Goal: Task Accomplishment & Management: Manage account settings

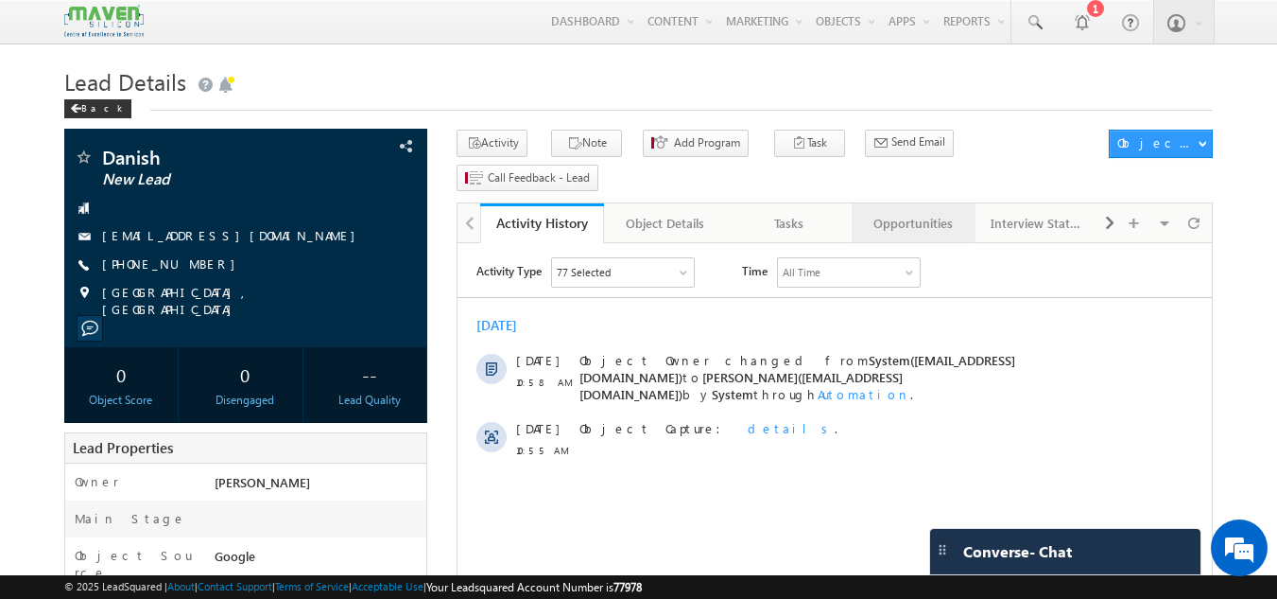
click at [918, 212] on div "Opportunities" at bounding box center [913, 223] width 92 height 23
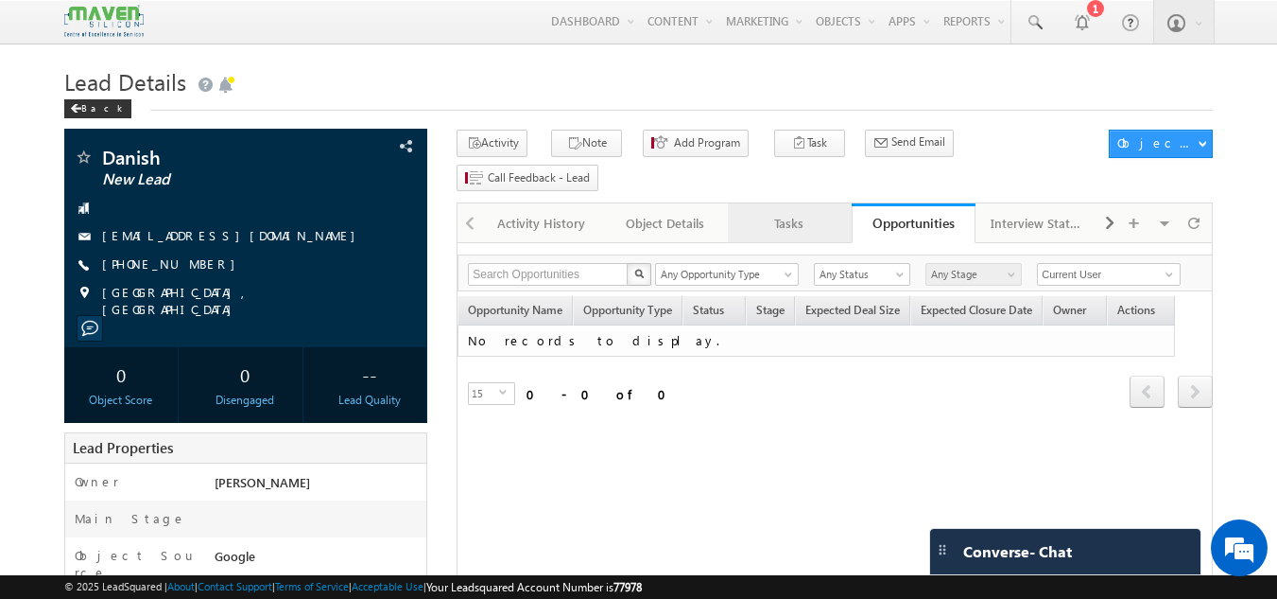
click at [817, 212] on div "Tasks" at bounding box center [789, 223] width 92 height 23
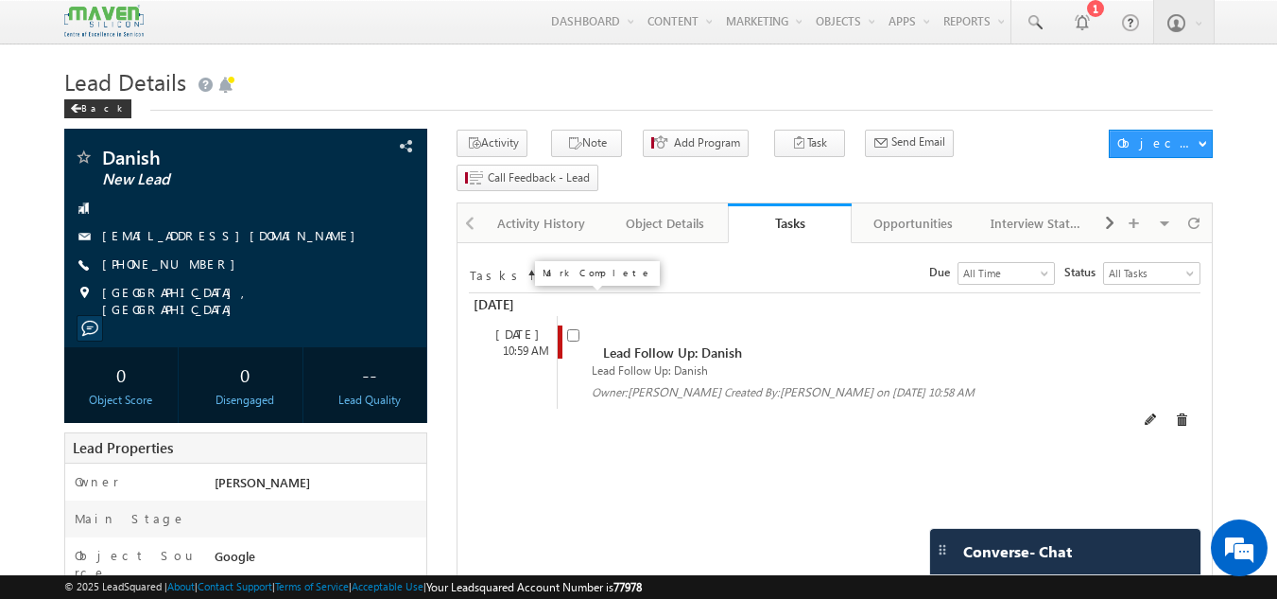
click at [575, 329] on input "checkbox" at bounding box center [573, 335] width 12 height 12
checkbox input "false"
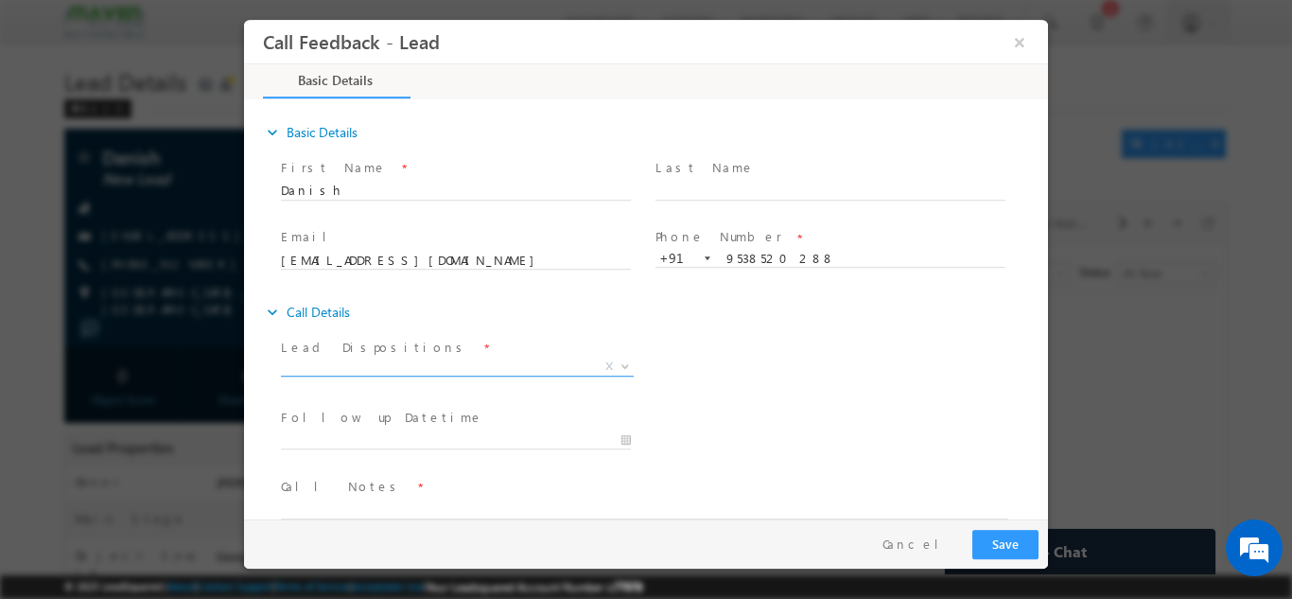
click at [436, 365] on span "X" at bounding box center [457, 365] width 353 height 19
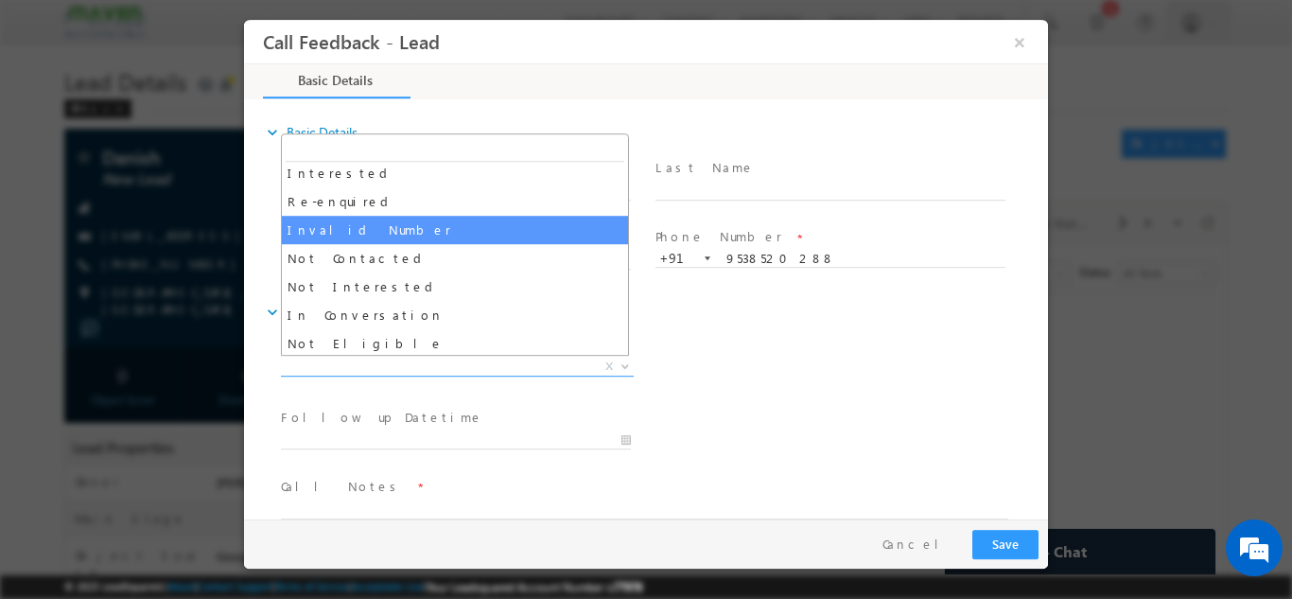
scroll to position [95, 0]
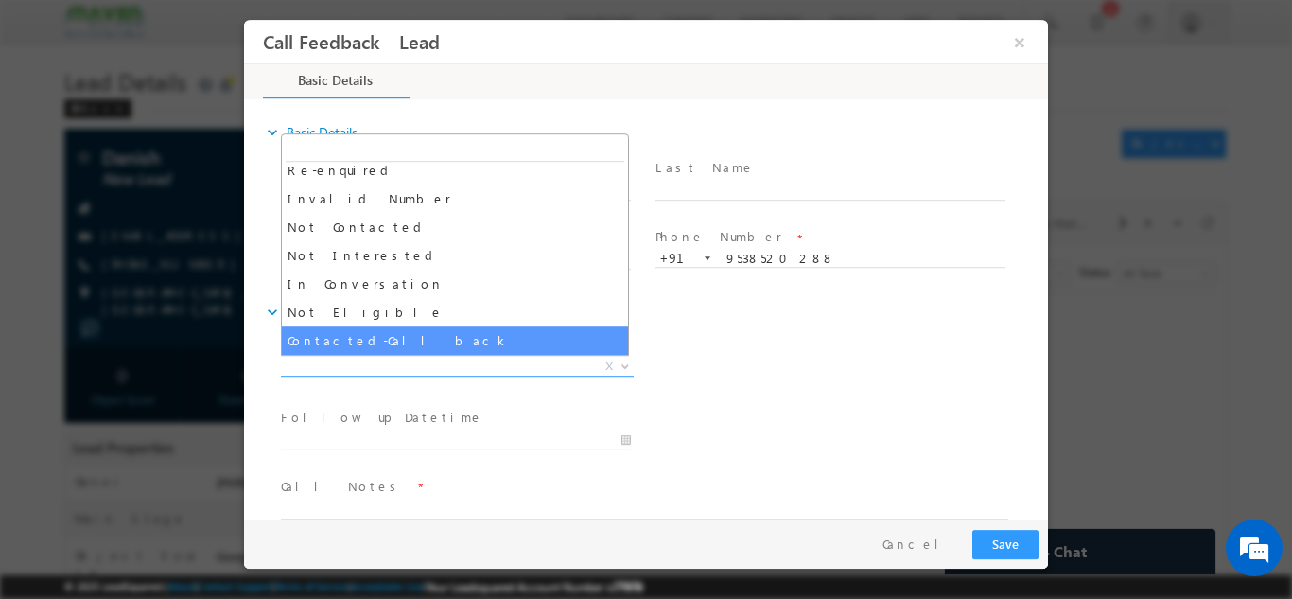
select select "Contacted-Call back"
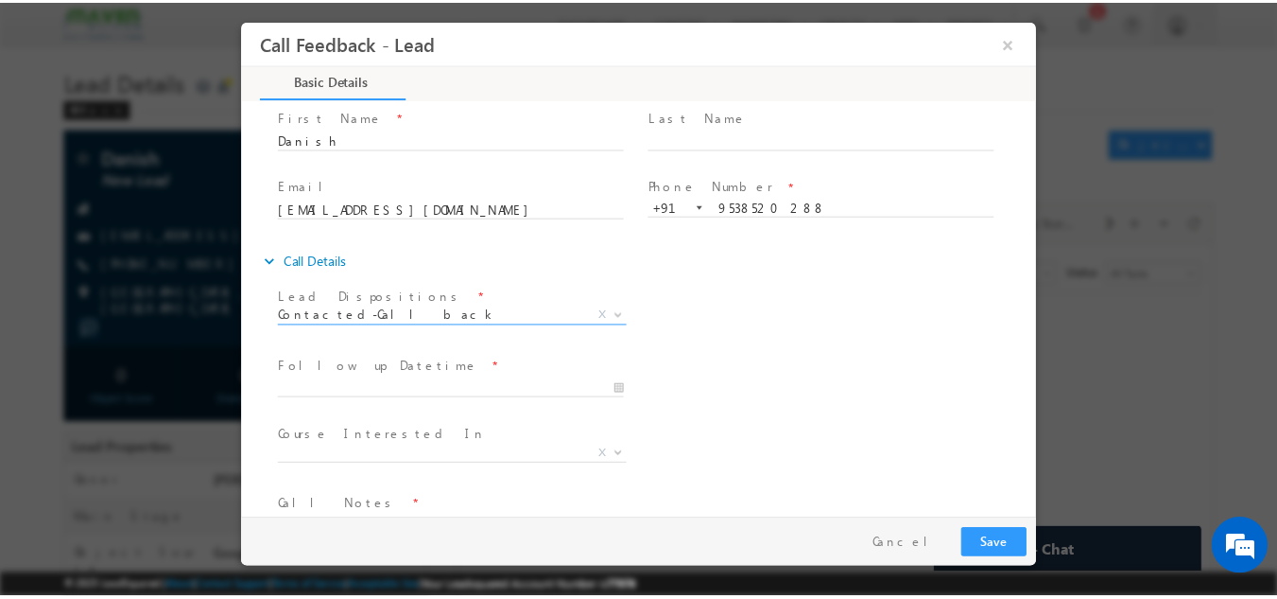
scroll to position [100, 0]
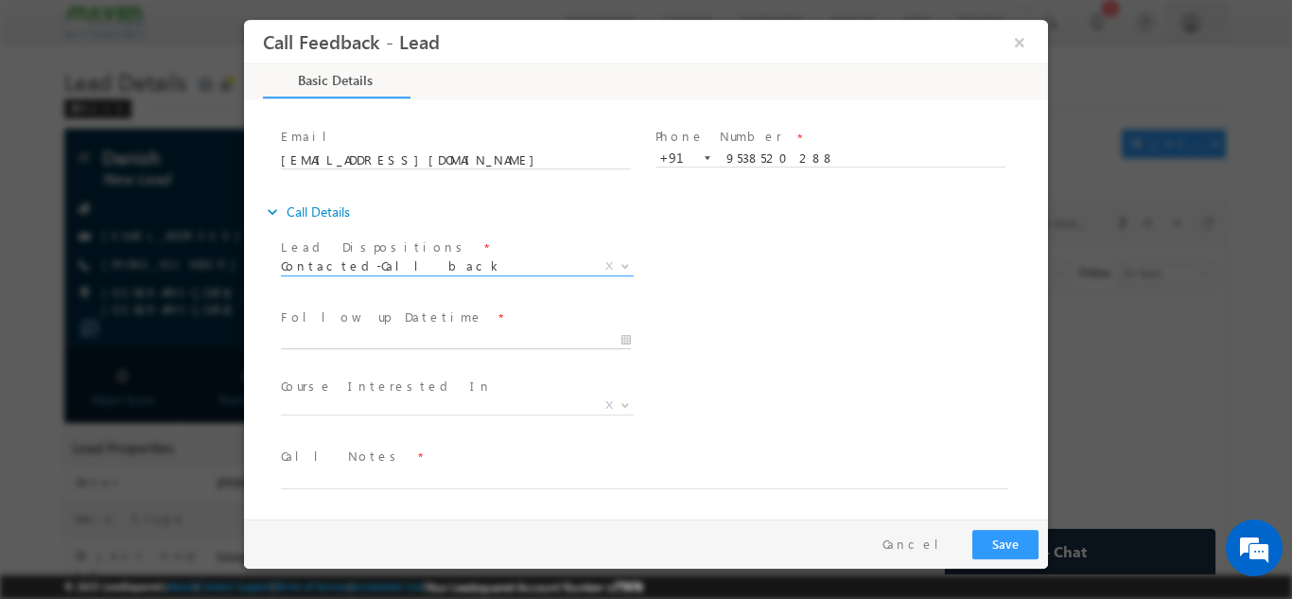
type input "09/10/2025 12:37 PM"
click at [390, 335] on input "09/10/2025 12:37 PM" at bounding box center [456, 339] width 350 height 19
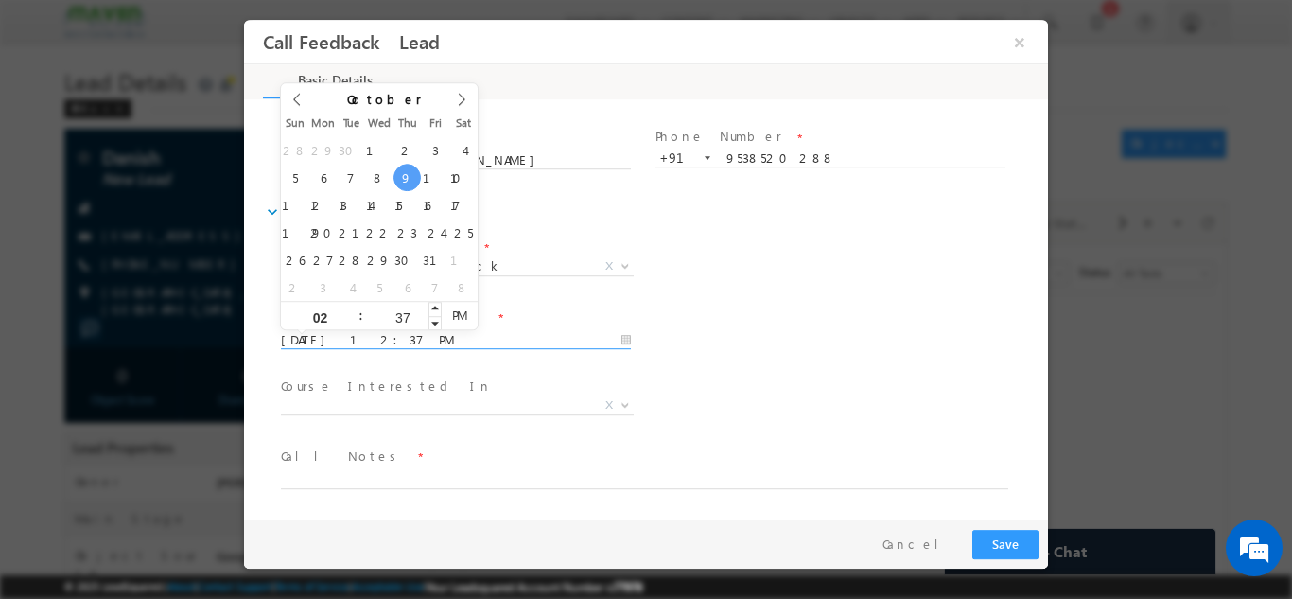
type input "02"
type input "09/10/2025 2:37 PM"
click at [394, 321] on input "37" at bounding box center [402, 316] width 78 height 12
type input "30"
type input "09/10/2025 2:30 PM"
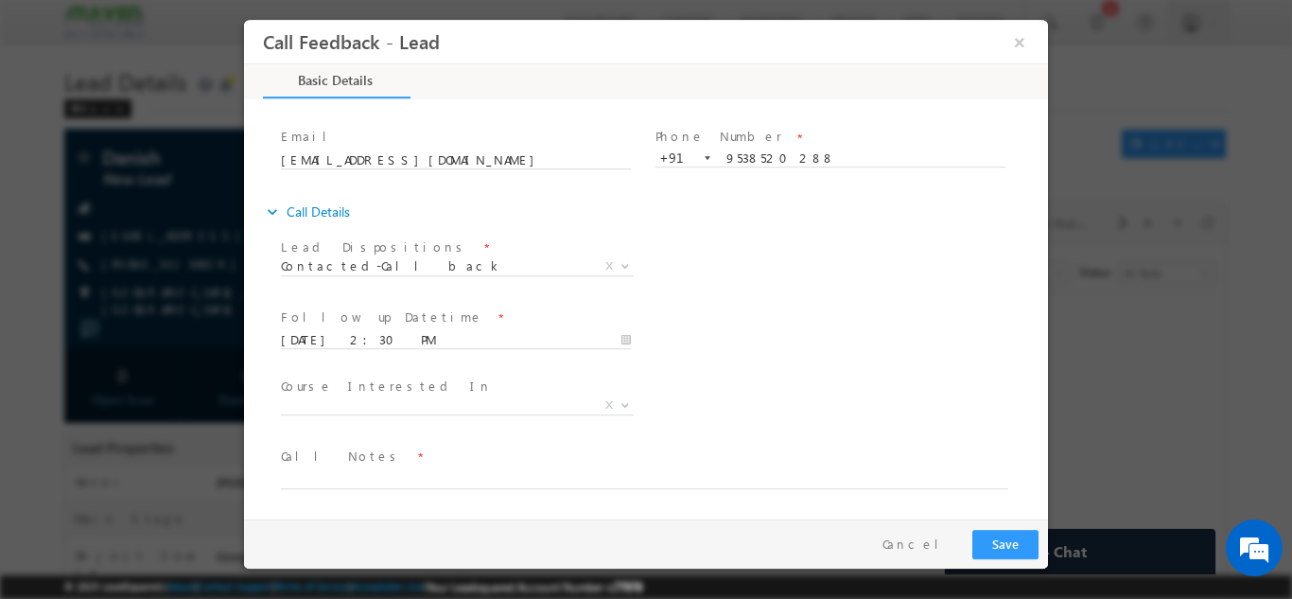
click at [918, 273] on div "Lead Dispositions * Prospect Interested Re-enquired Invalid Number Not Contacte…" at bounding box center [662, 268] width 771 height 70
click at [406, 468] on textarea at bounding box center [644, 477] width 727 height 22
type textarea "Busy, call back."
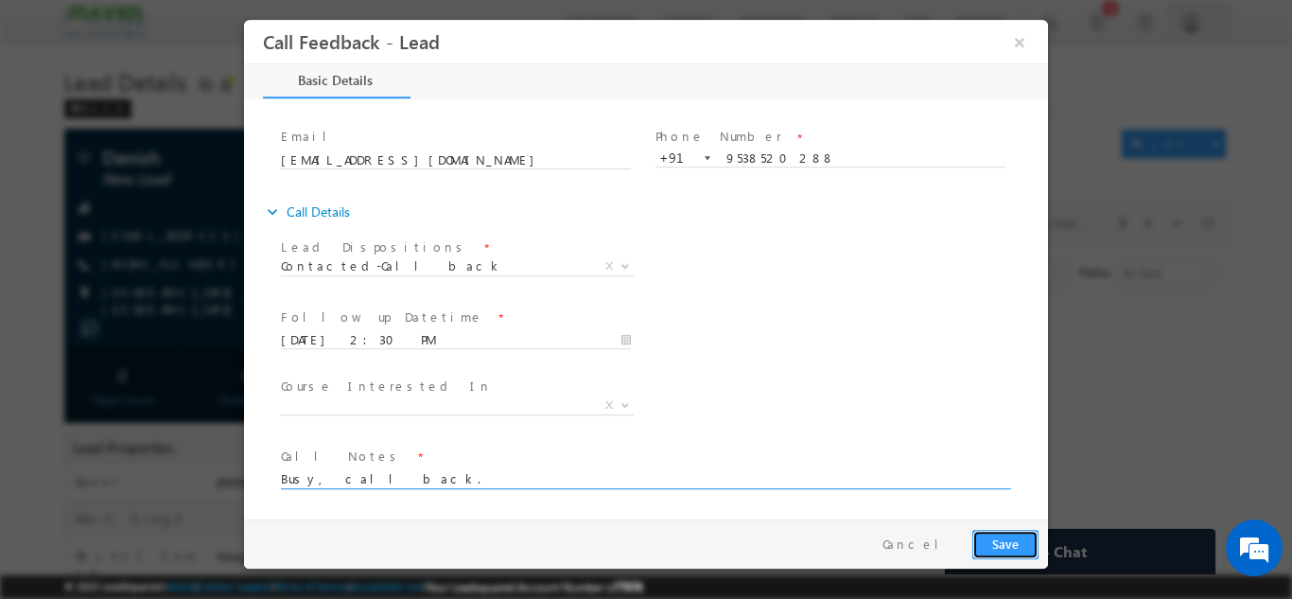
click at [1014, 551] on button "Save" at bounding box center [1005, 543] width 66 height 29
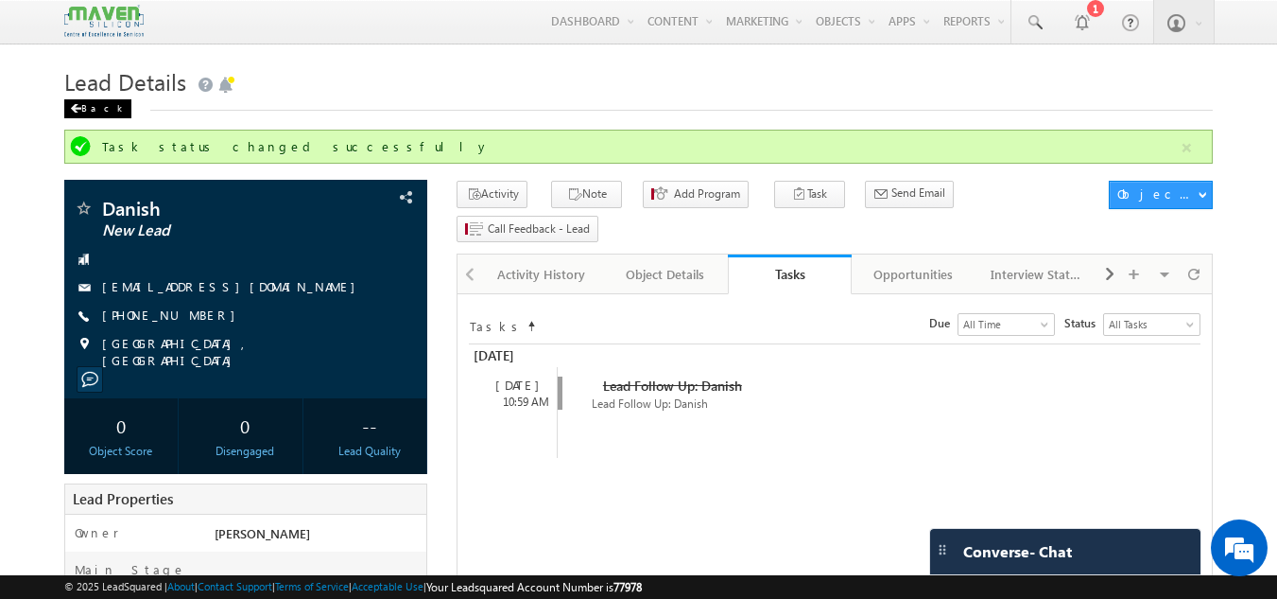
click at [83, 108] on div "Back" at bounding box center [97, 108] width 67 height 19
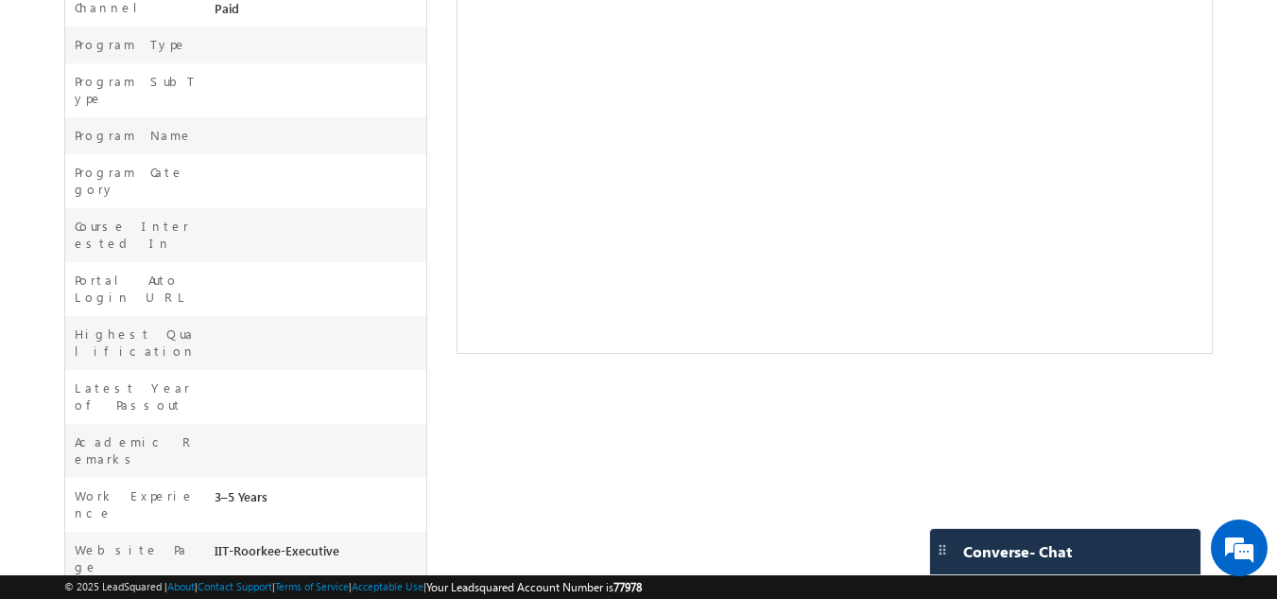
drag, startPoint x: 281, startPoint y: 482, endPoint x: 306, endPoint y: 480, distance: 25.6
click at [306, 480] on div "I want to atpg exposure" at bounding box center [351, 486] width 268 height 34
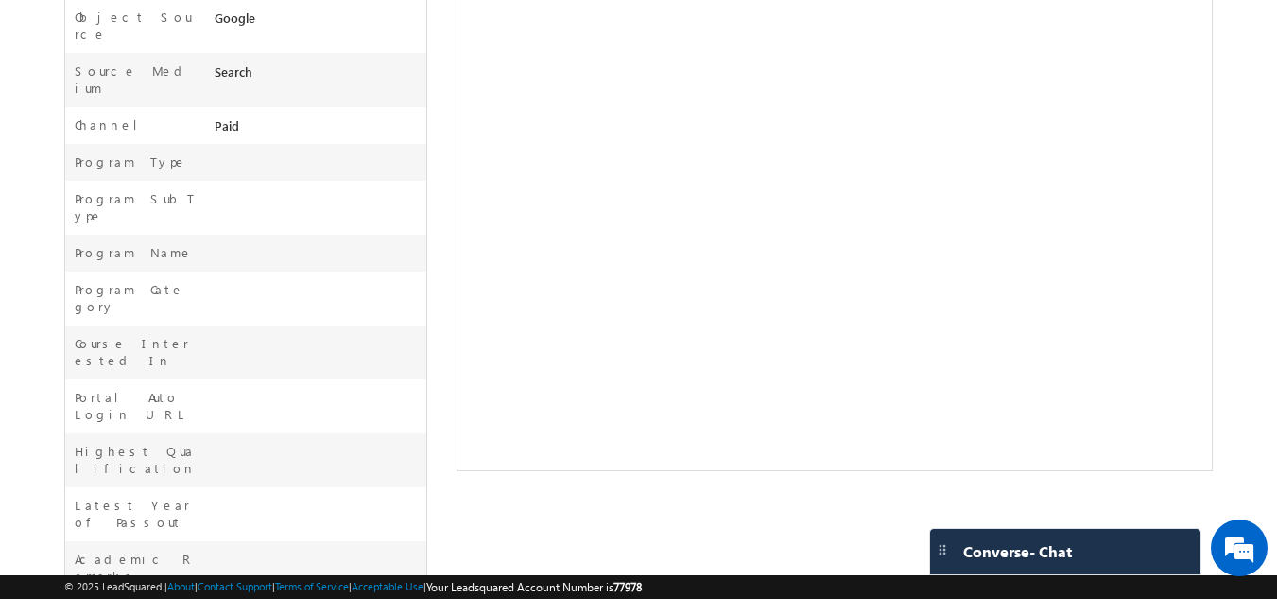
scroll to position [655, 0]
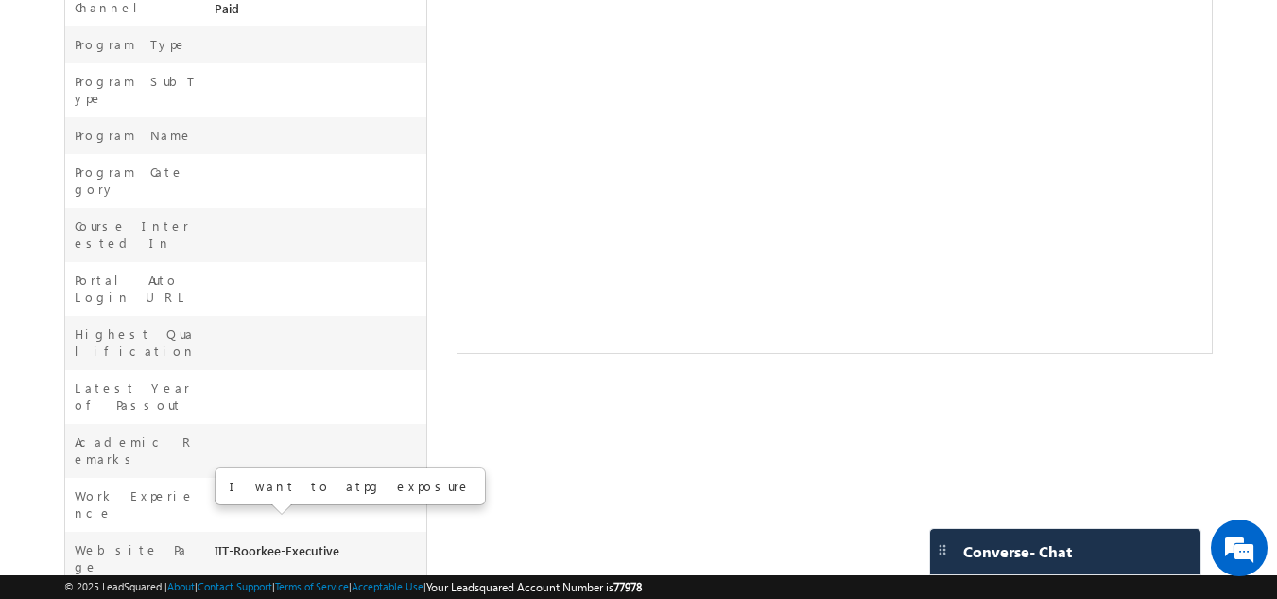
click at [601, 358] on div "[PERSON_NAME] New Lead [GEOGRAPHIC_DATA], [GEOGRAPHIC_DATA]" at bounding box center [639, 108] width 1150 height 1269
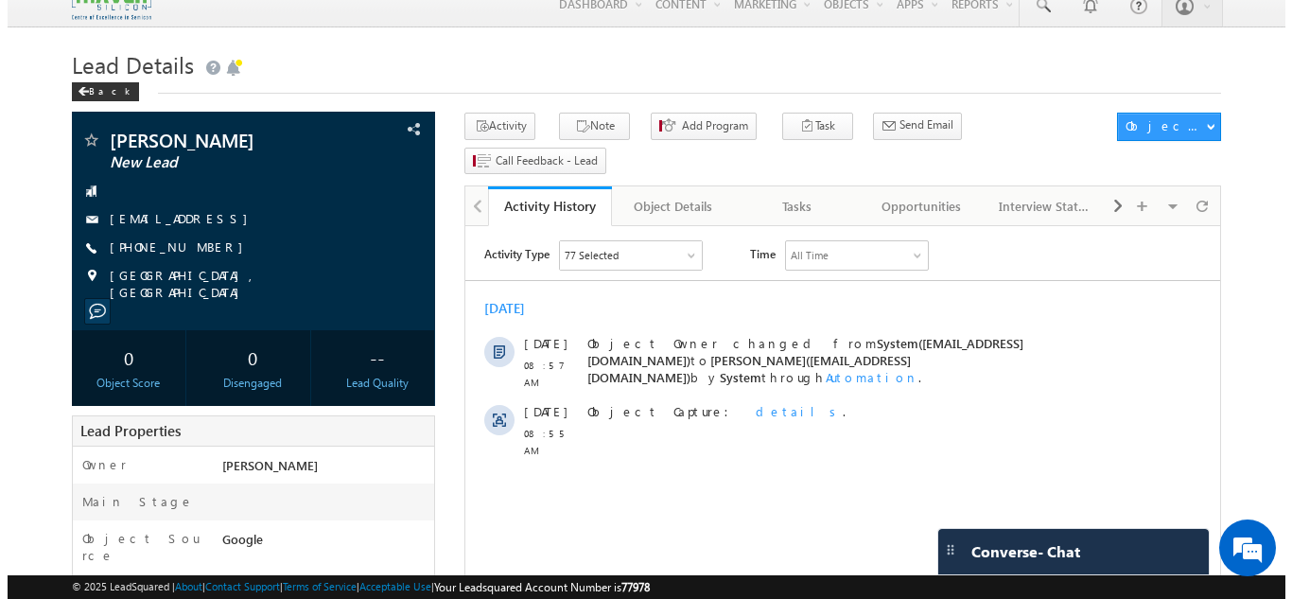
scroll to position [0, 0]
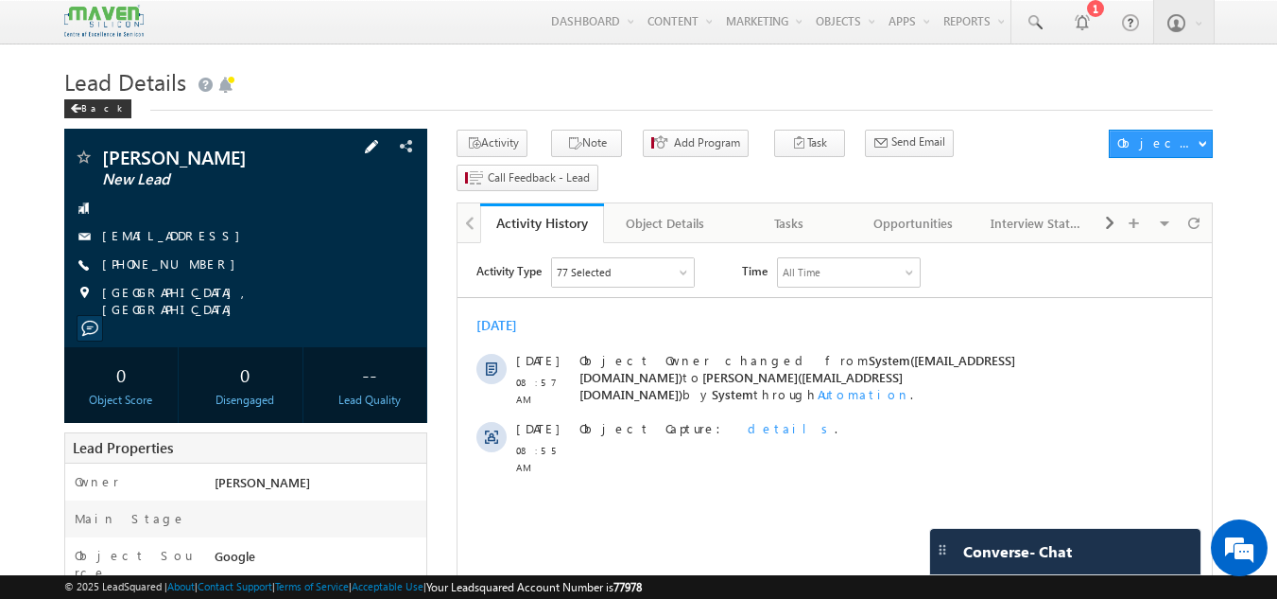
click at [378, 154] on span at bounding box center [371, 146] width 21 height 21
click at [151, 259] on span "[PHONE_NUMBER]" at bounding box center [173, 264] width 143 height 19
copy div "[PHONE_NUMBER]"
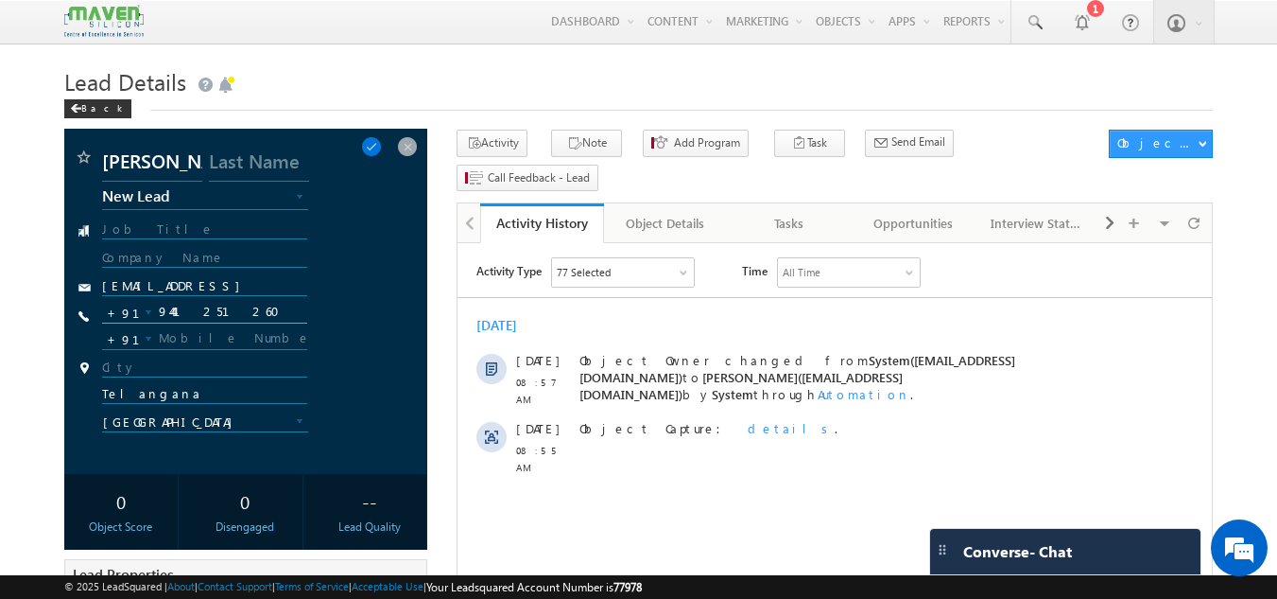
drag, startPoint x: 156, startPoint y: 315, endPoint x: 252, endPoint y: 310, distance: 96.6
click at [252, 310] on input "9441251260" at bounding box center [205, 312] width 206 height 23
click at [377, 148] on span at bounding box center [371, 146] width 21 height 21
click at [402, 147] on span at bounding box center [407, 146] width 21 height 21
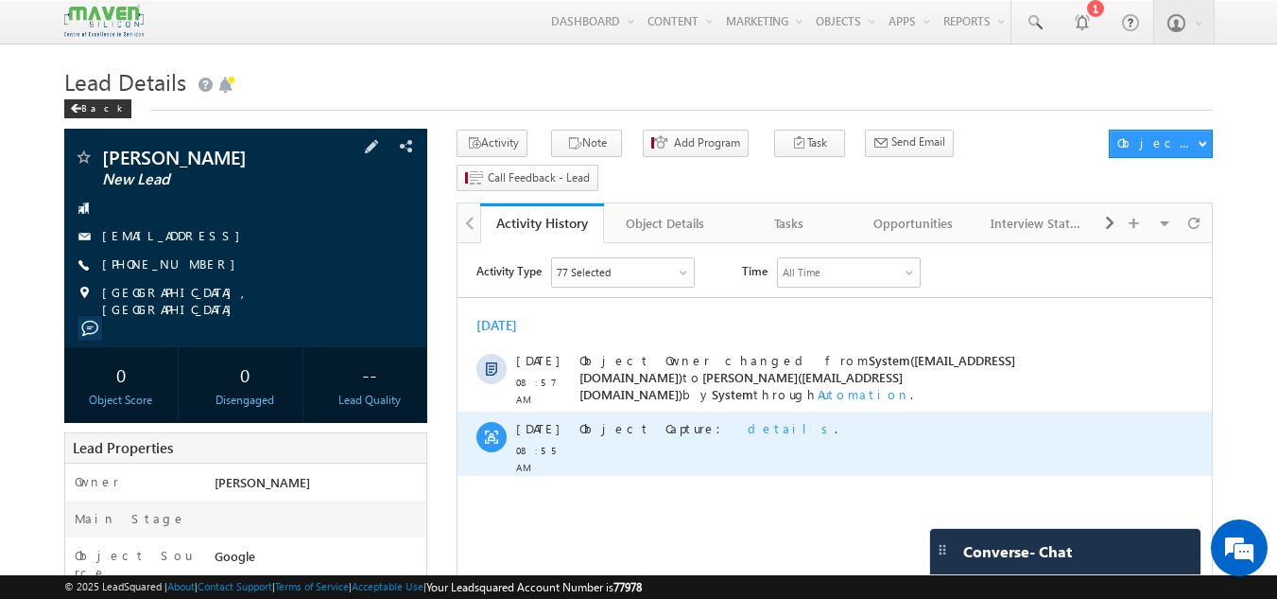
click at [589, 456] on div "Object Capture: details ." at bounding box center [856, 443] width 552 height 64
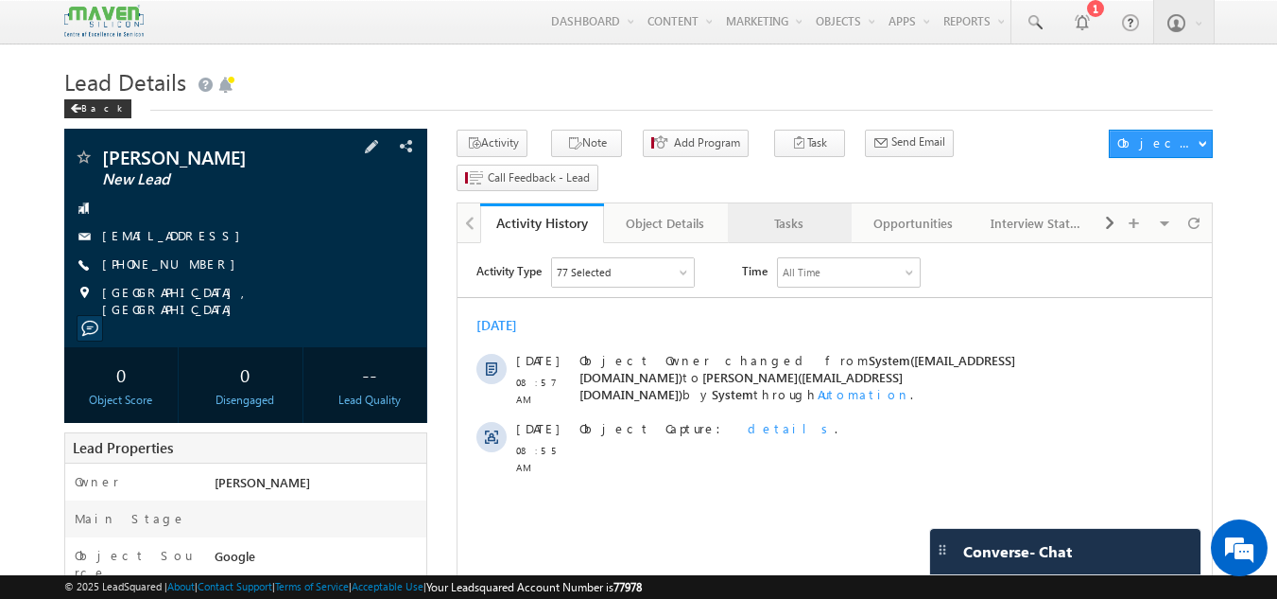
click at [794, 212] on div "Tasks" at bounding box center [789, 223] width 92 height 23
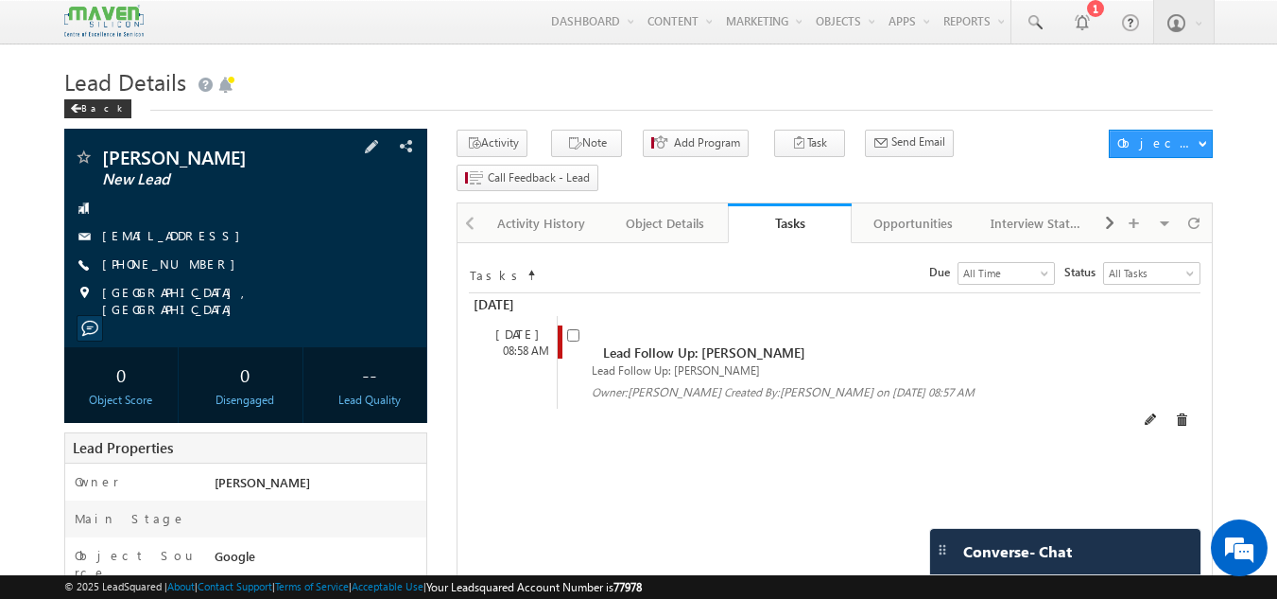
click at [565, 316] on div "Lead Follow Up: [PERSON_NAME] Lead Follow Up: [PERSON_NAME] Owner: [GEOGRAPHIC_…" at bounding box center [851, 362] width 589 height 93
click at [577, 329] on input "checkbox" at bounding box center [573, 335] width 12 height 12
checkbox input "false"
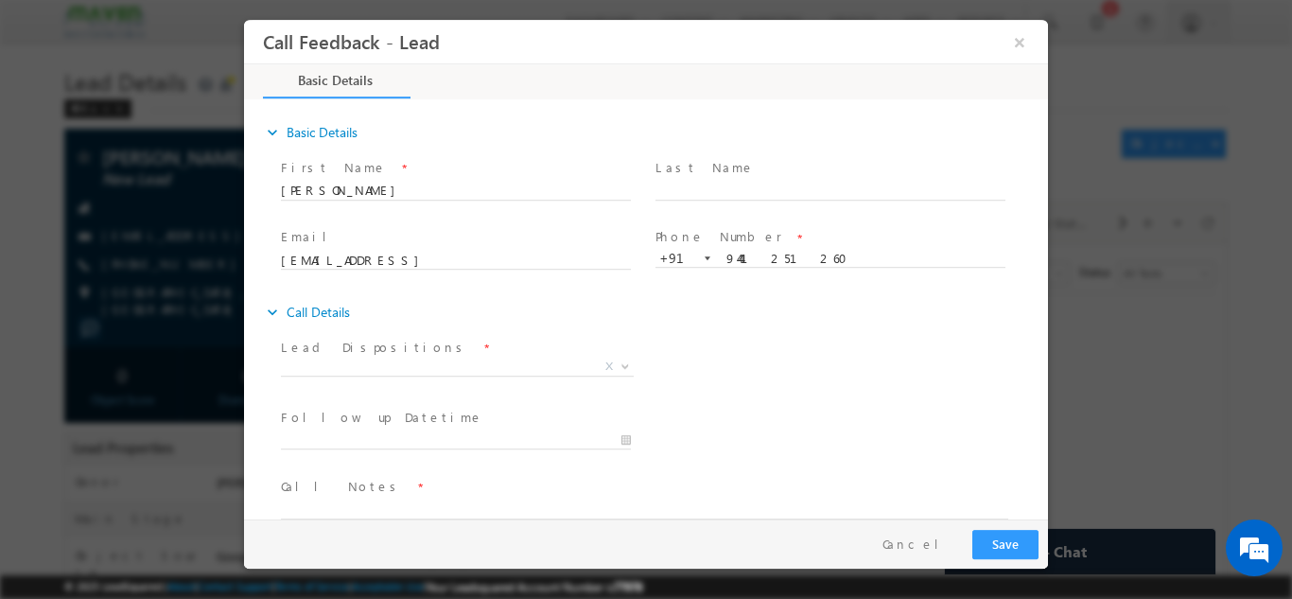
click at [509, 352] on span "Lead Dispositions *" at bounding box center [455, 347] width 349 height 21
click at [508, 362] on span "X" at bounding box center [457, 365] width 353 height 19
click at [369, 372] on span "Not Interested" at bounding box center [434, 364] width 307 height 17
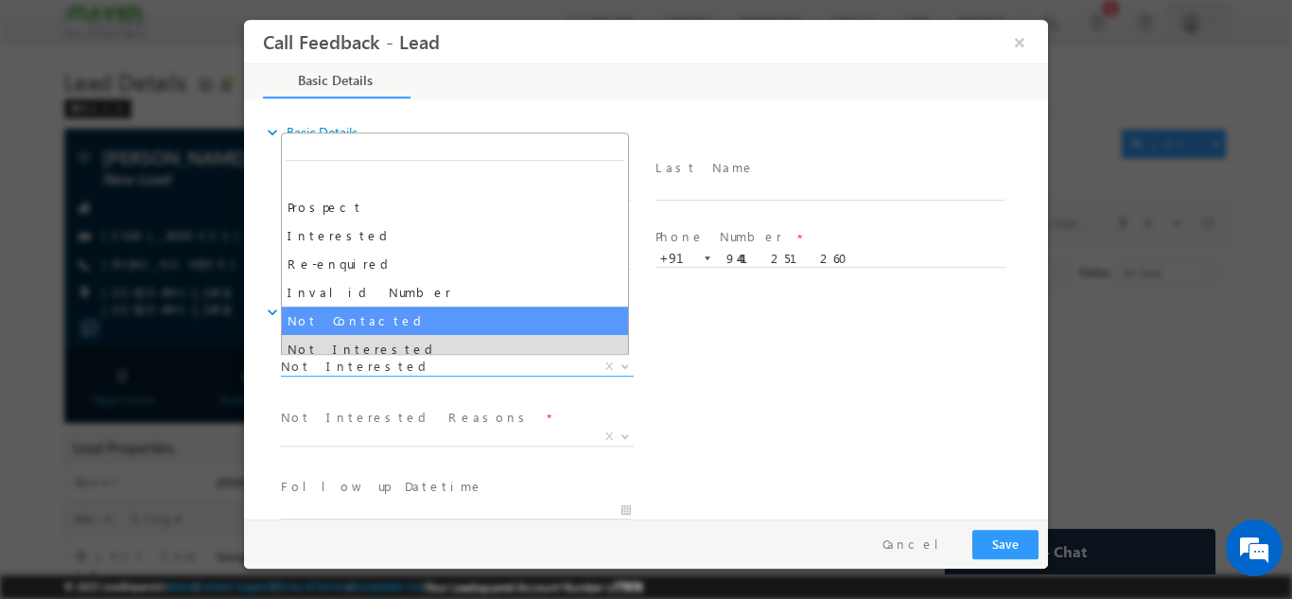
select select "Not Contacted"
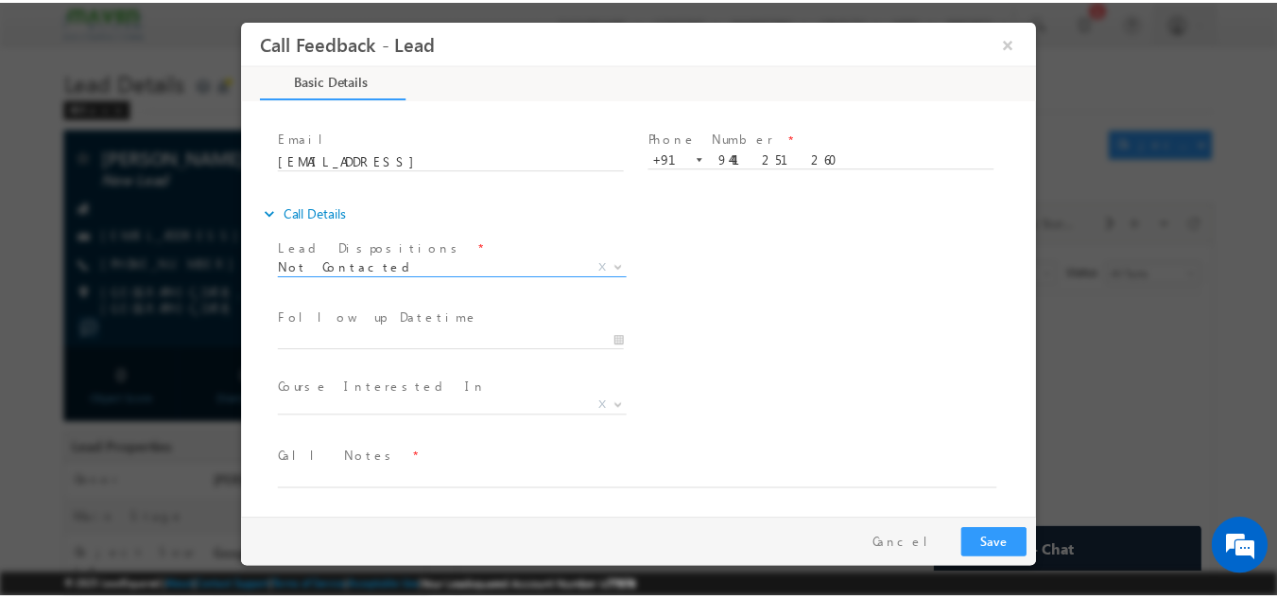
scroll to position [100, 0]
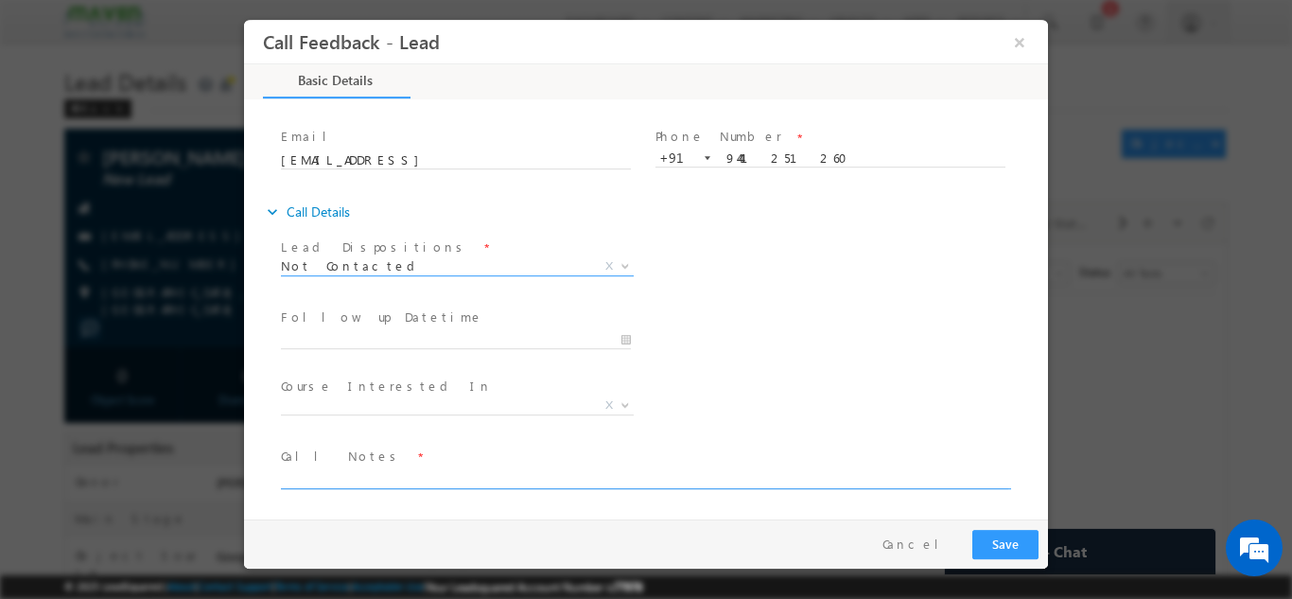
click at [391, 473] on textarea at bounding box center [644, 477] width 727 height 22
type textarea "DNP / no WP."
click at [1004, 530] on button "Save" at bounding box center [1005, 543] width 66 height 29
